Goal: Task Accomplishment & Management: Complete application form

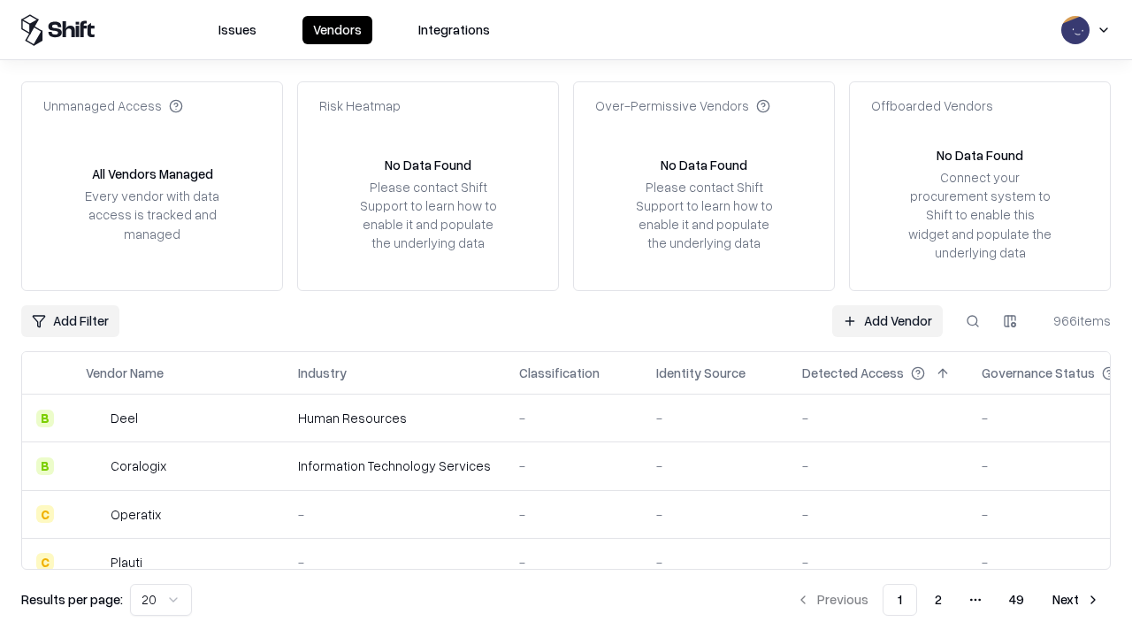
click at [887, 320] on link "Add Vendor" at bounding box center [887, 321] width 111 height 32
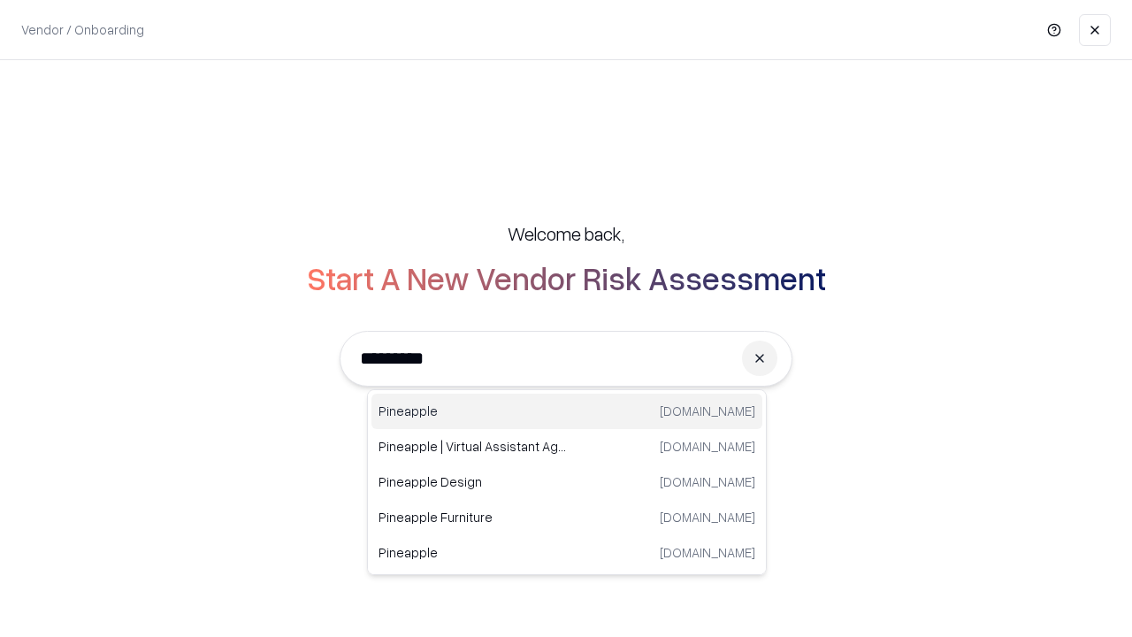
click at [567, 411] on div "Pineapple [DOMAIN_NAME]" at bounding box center [566, 411] width 391 height 35
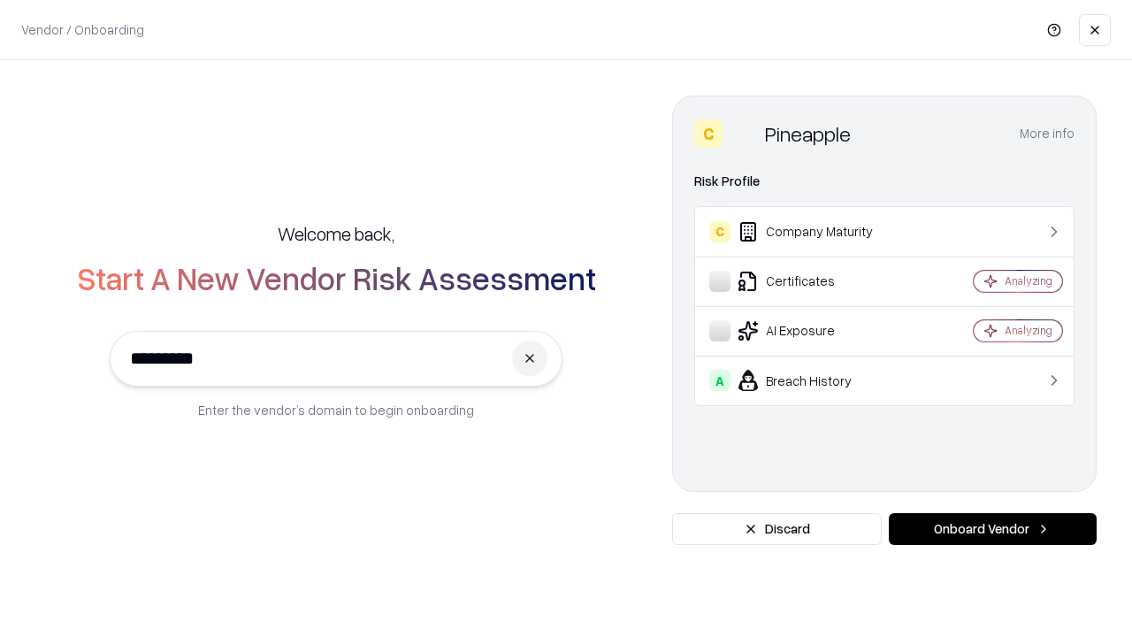
type input "*********"
click at [992, 529] on button "Onboard Vendor" at bounding box center [993, 529] width 208 height 32
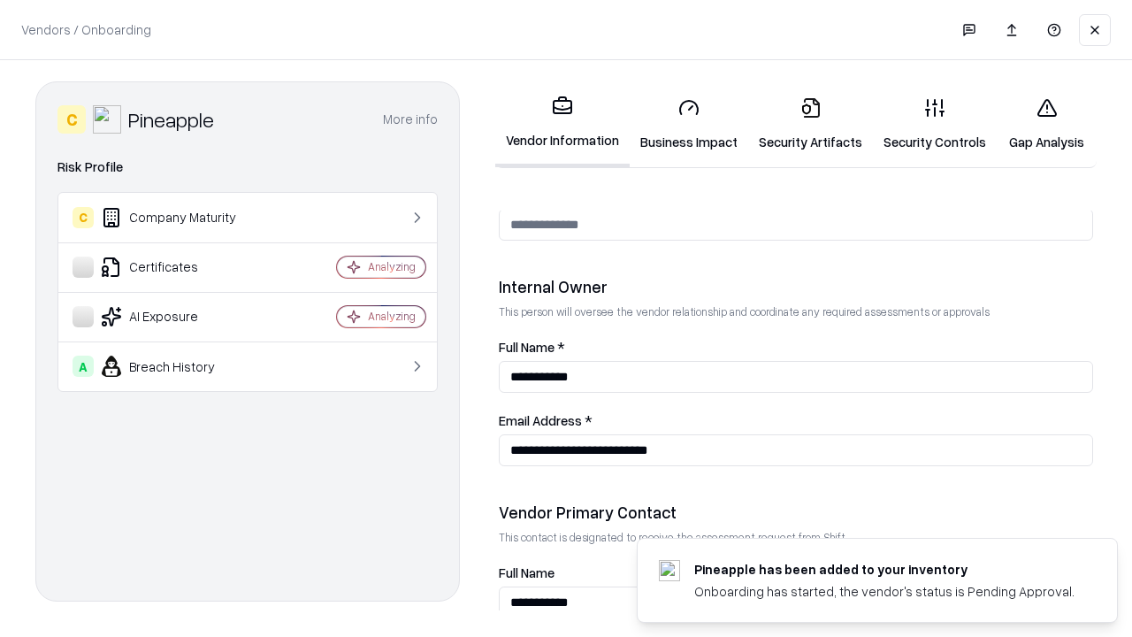
scroll to position [916, 0]
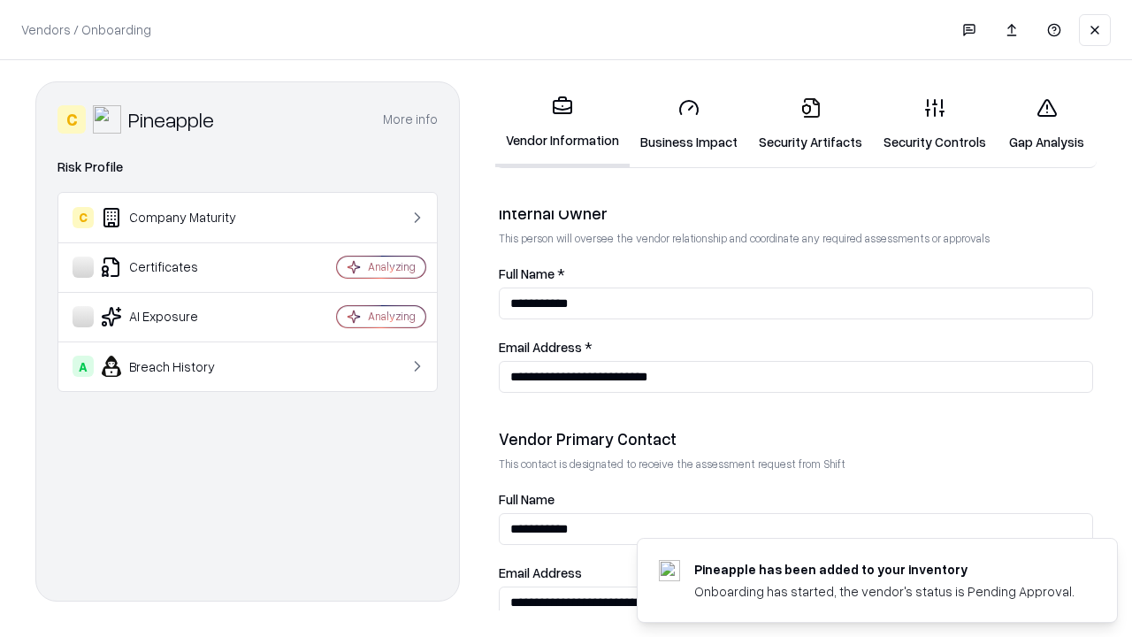
click at [689, 124] on link "Business Impact" at bounding box center [689, 124] width 119 height 82
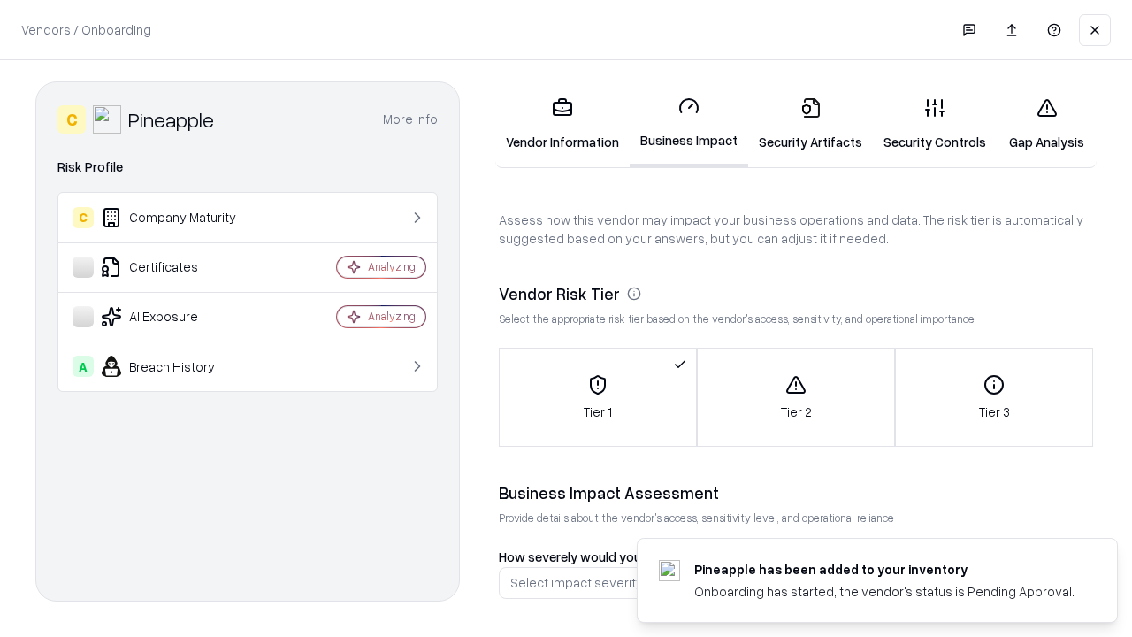
click at [1046, 124] on link "Gap Analysis" at bounding box center [1047, 124] width 100 height 82
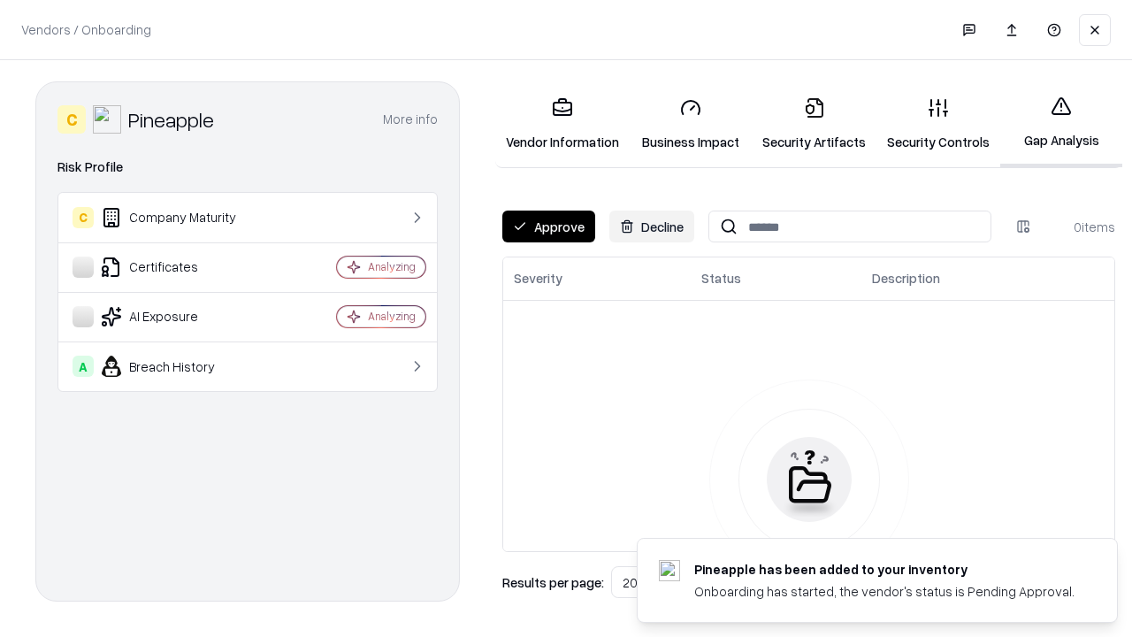
click at [548, 226] on button "Approve" at bounding box center [548, 226] width 93 height 32
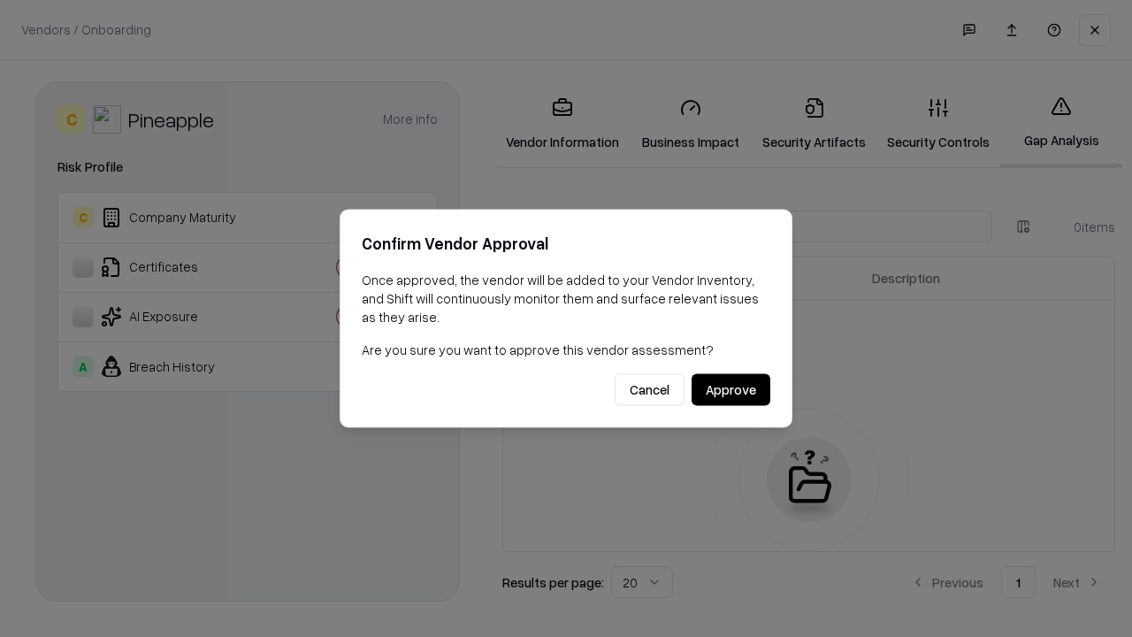
click at [730, 389] on button "Approve" at bounding box center [731, 390] width 79 height 32
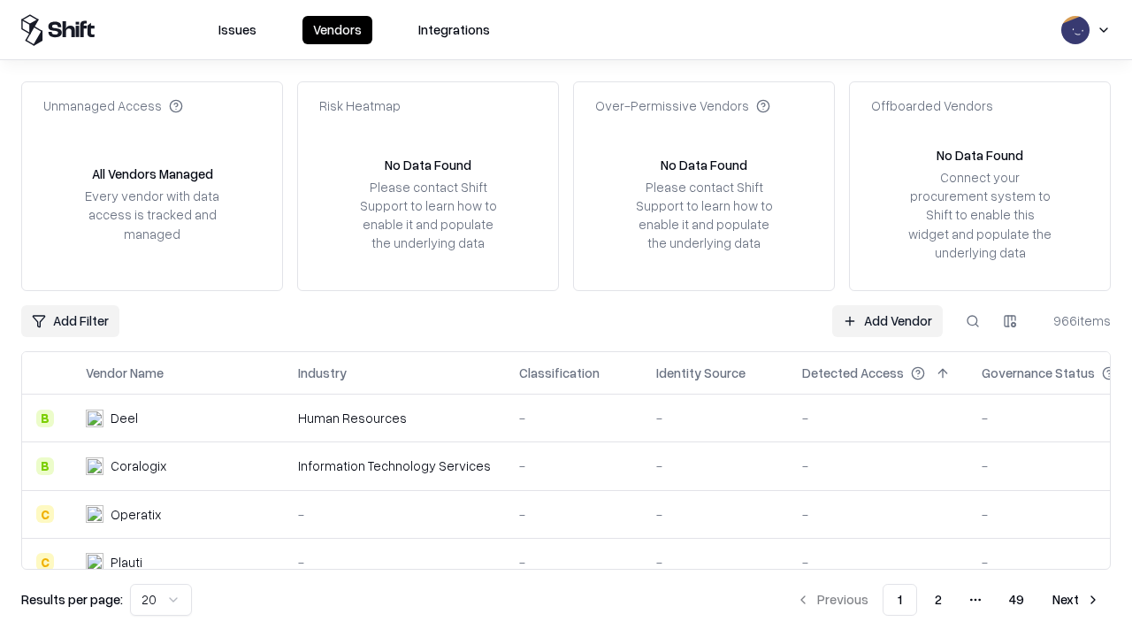
type input "*********"
click at [887, 320] on link "Add Vendor" at bounding box center [887, 321] width 111 height 32
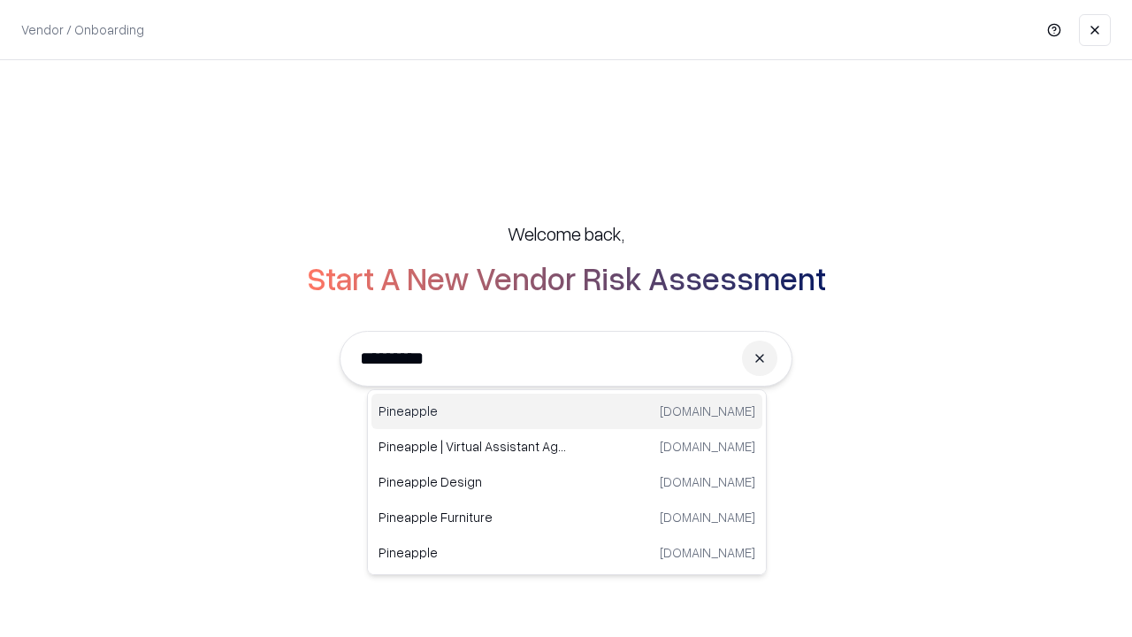
click at [567, 411] on div "Pineapple [DOMAIN_NAME]" at bounding box center [566, 411] width 391 height 35
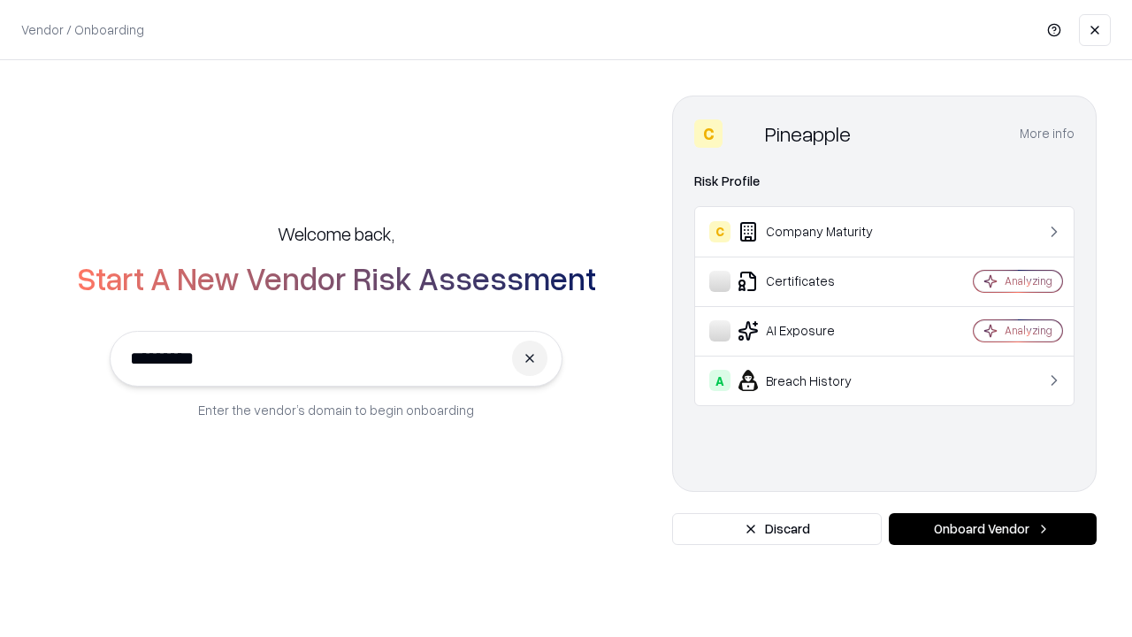
type input "*********"
click at [992, 529] on button "Onboard Vendor" at bounding box center [993, 529] width 208 height 32
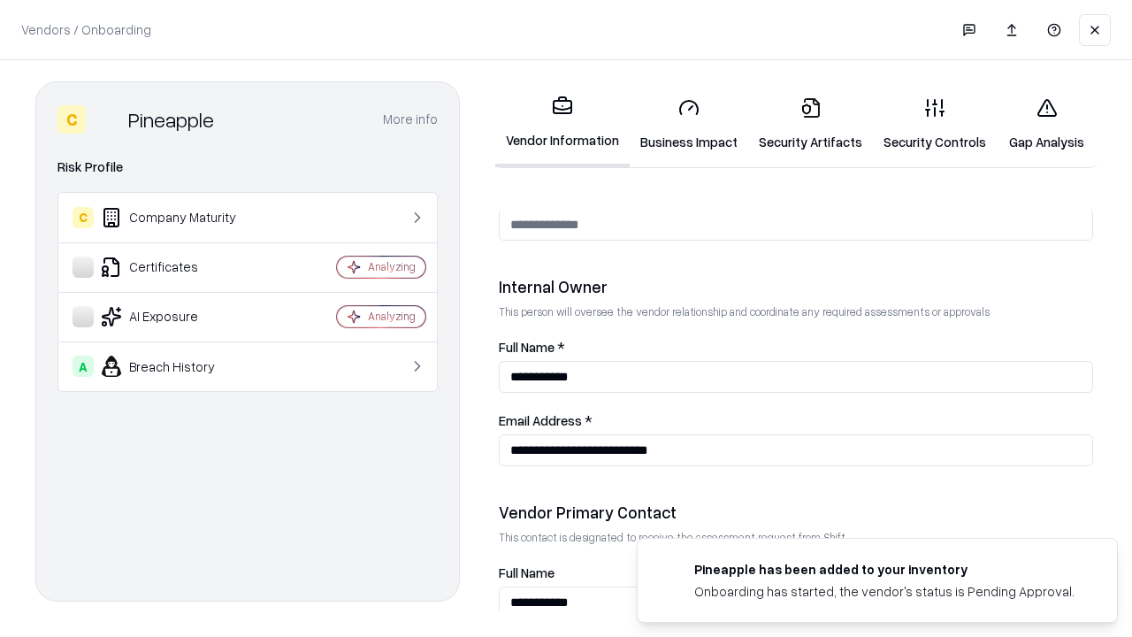
scroll to position [916, 0]
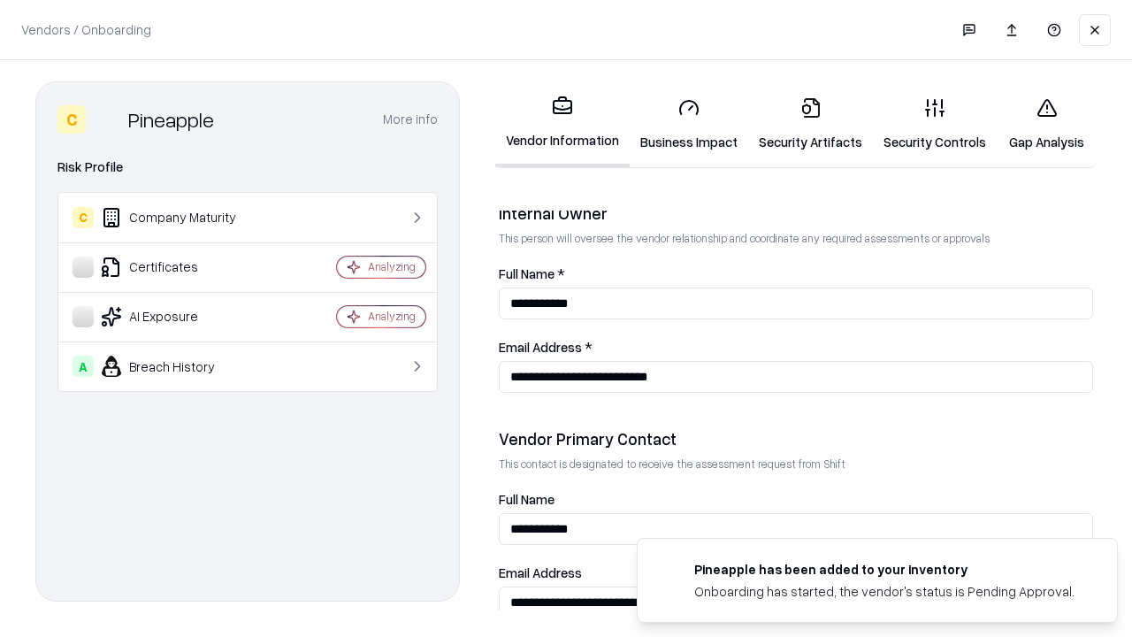
click at [1046, 124] on link "Gap Analysis" at bounding box center [1047, 124] width 100 height 82
